Goal: Task Accomplishment & Management: Complete application form

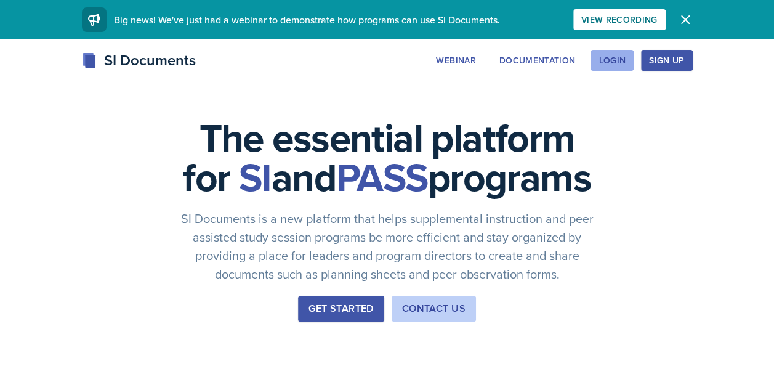
click at [600, 59] on div "Login" at bounding box center [612, 60] width 27 height 10
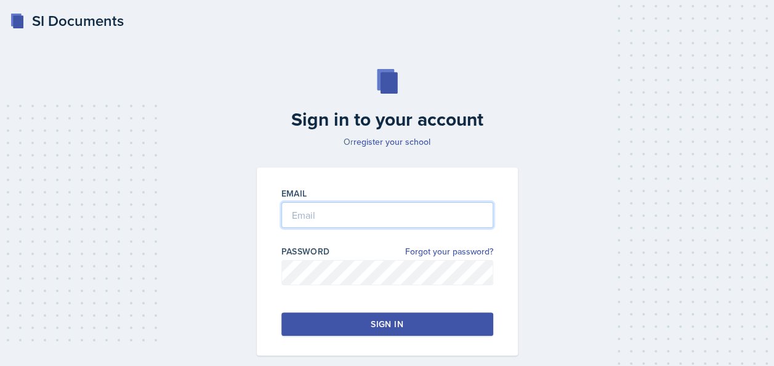
click at [410, 210] on input "email" at bounding box center [388, 215] width 212 height 26
type input "[EMAIL_ADDRESS][DOMAIN_NAME]"
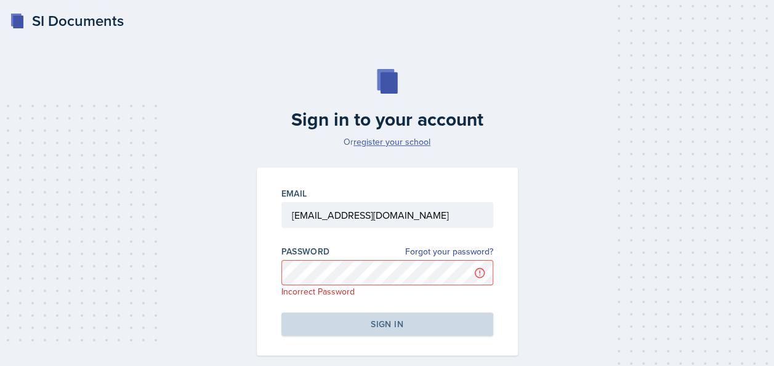
click at [408, 141] on link "register your school" at bounding box center [392, 142] width 77 height 12
